Goal: Find specific page/section: Find specific page/section

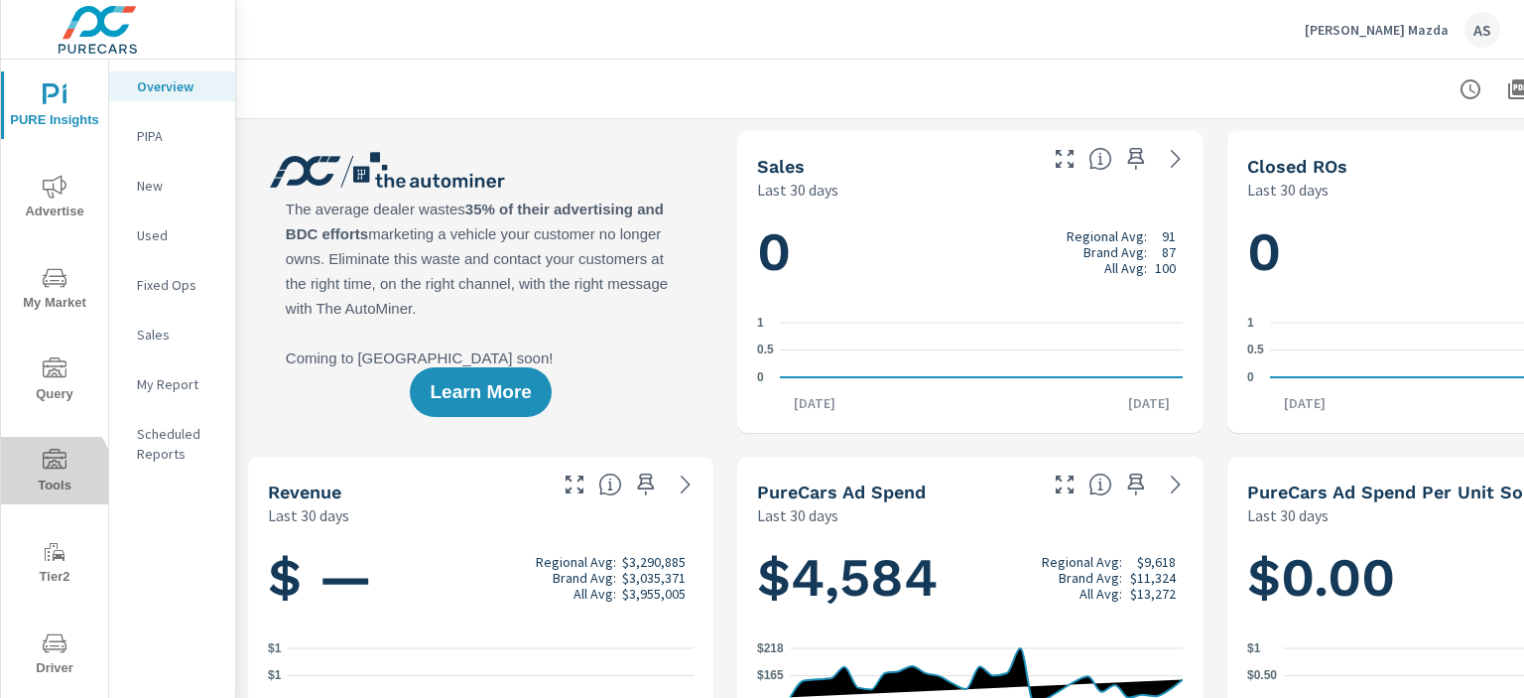
click at [42, 477] on span "Tools" at bounding box center [54, 472] width 95 height 49
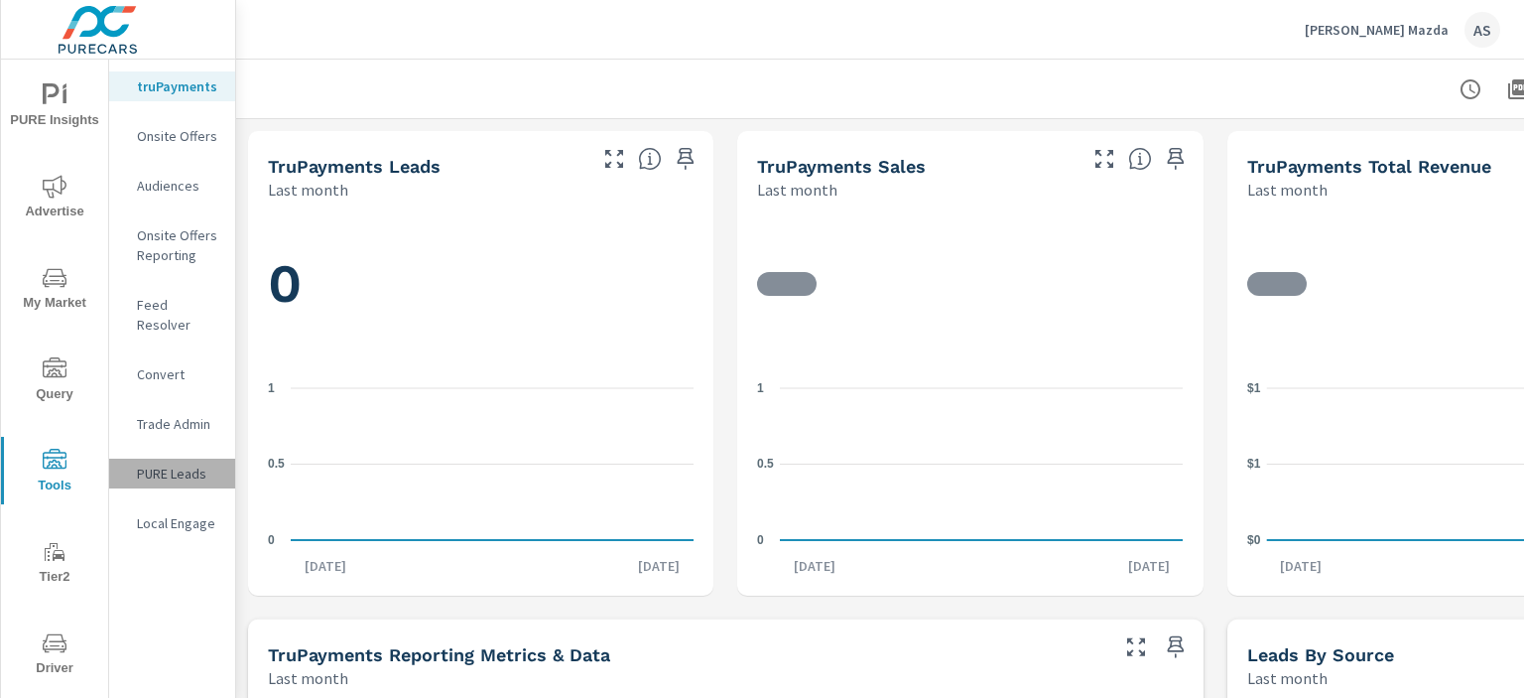
click at [191, 463] on p "PURE Leads" at bounding box center [178, 473] width 82 height 20
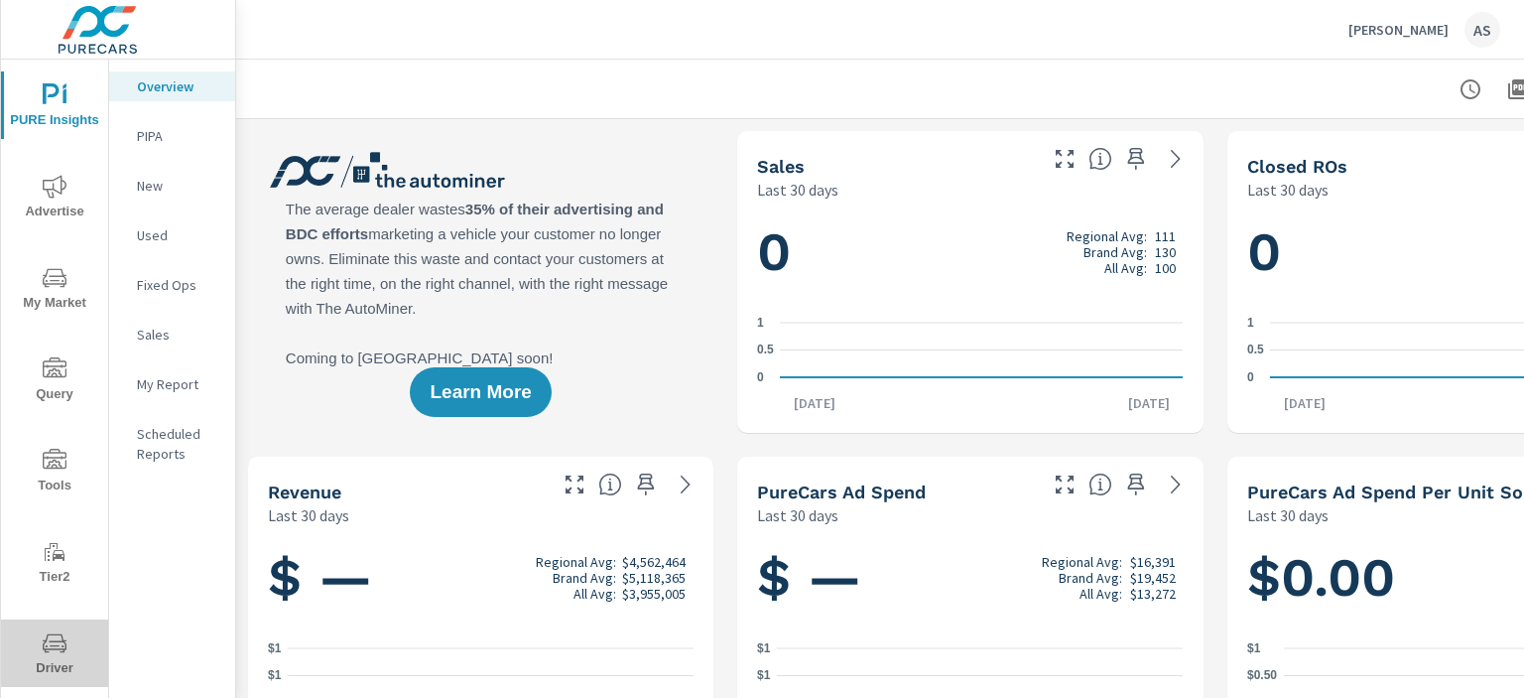
click at [58, 657] on span "Driver" at bounding box center [54, 655] width 95 height 49
